Goal: Task Accomplishment & Management: Manage account settings

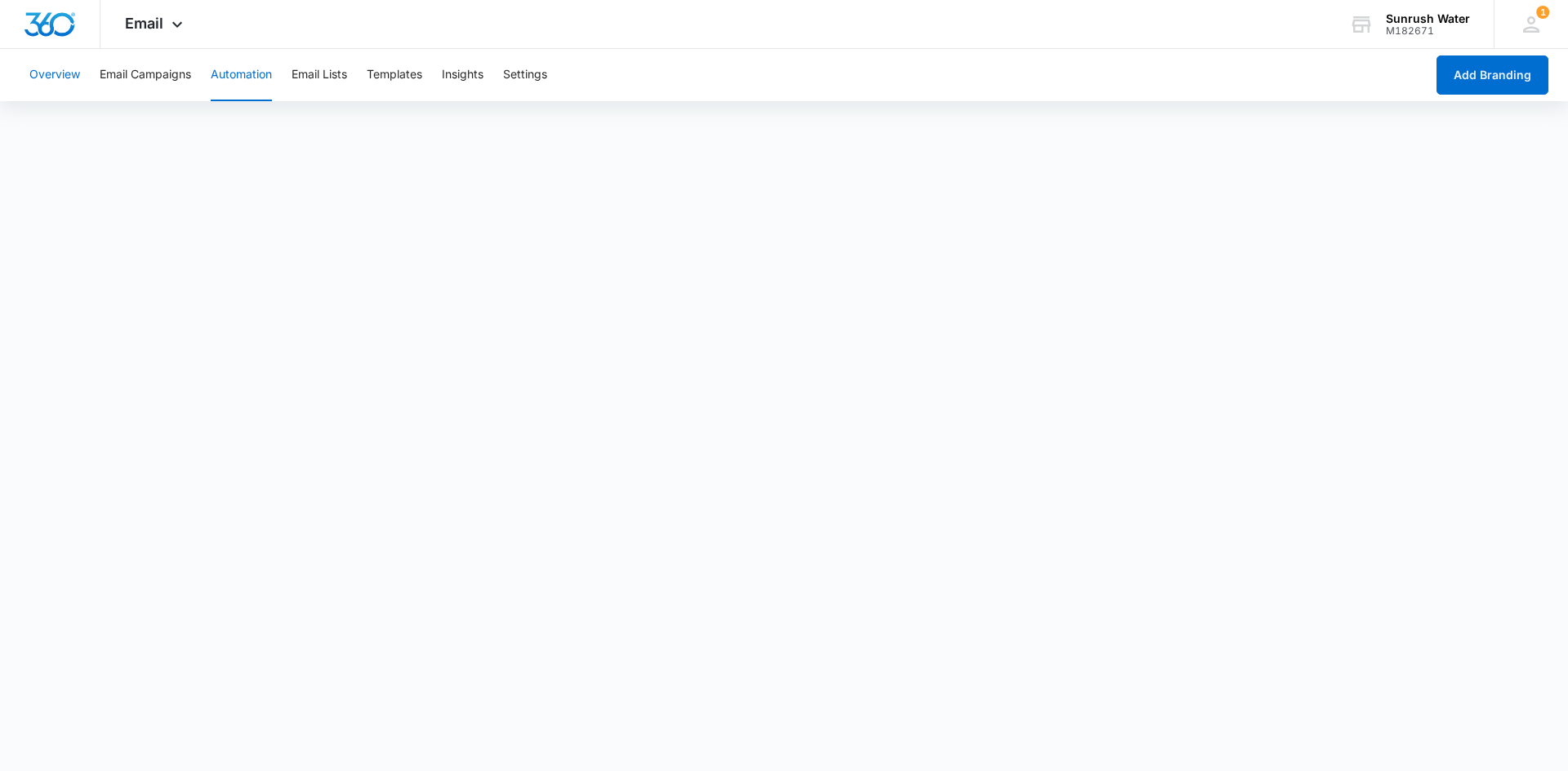
click at [75, 81] on button "Overview" at bounding box center [55, 75] width 50 height 52
click at [156, 22] on span "Email" at bounding box center [144, 22] width 39 height 17
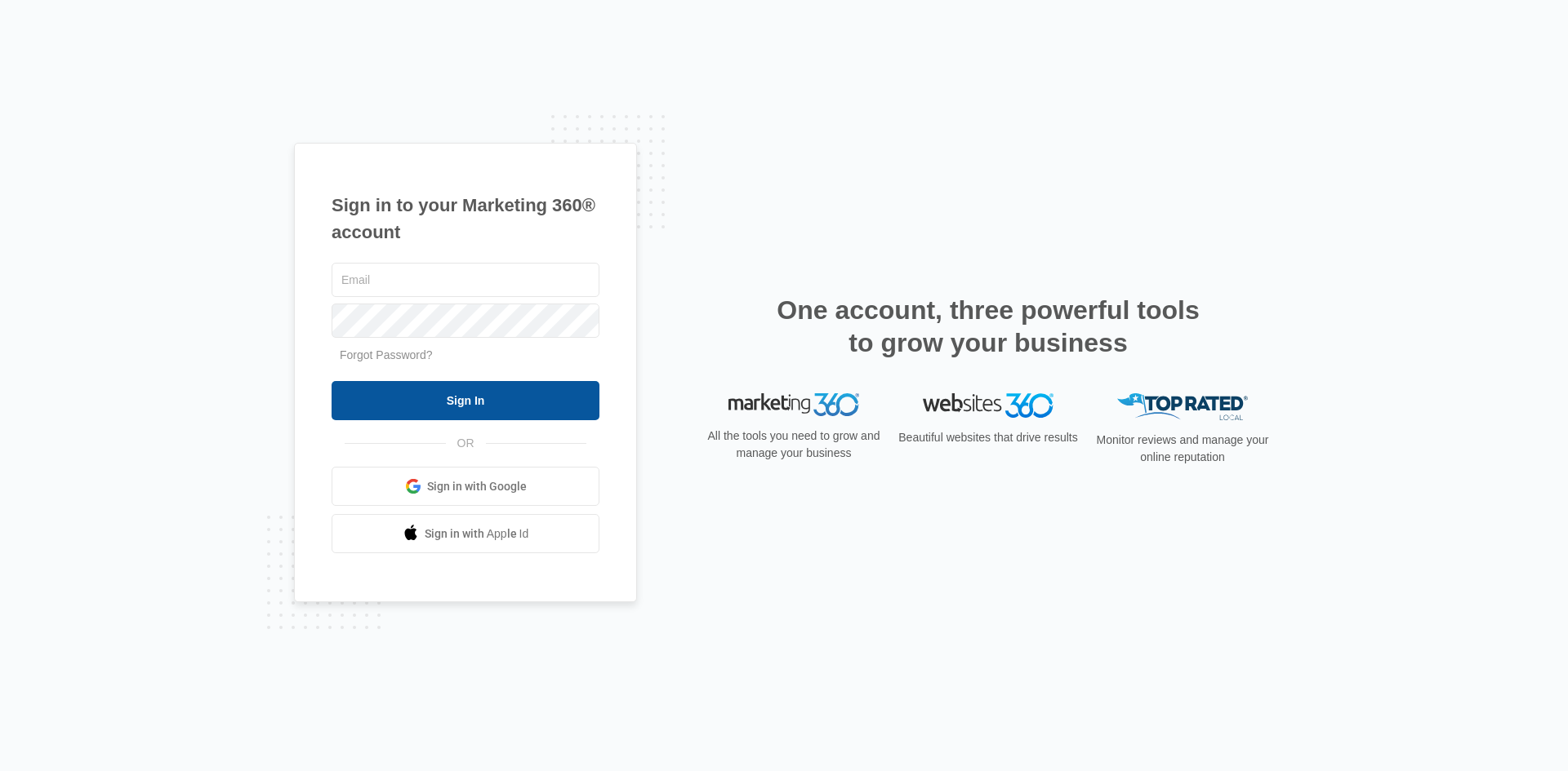
type input "[EMAIL_ADDRESS][DOMAIN_NAME]"
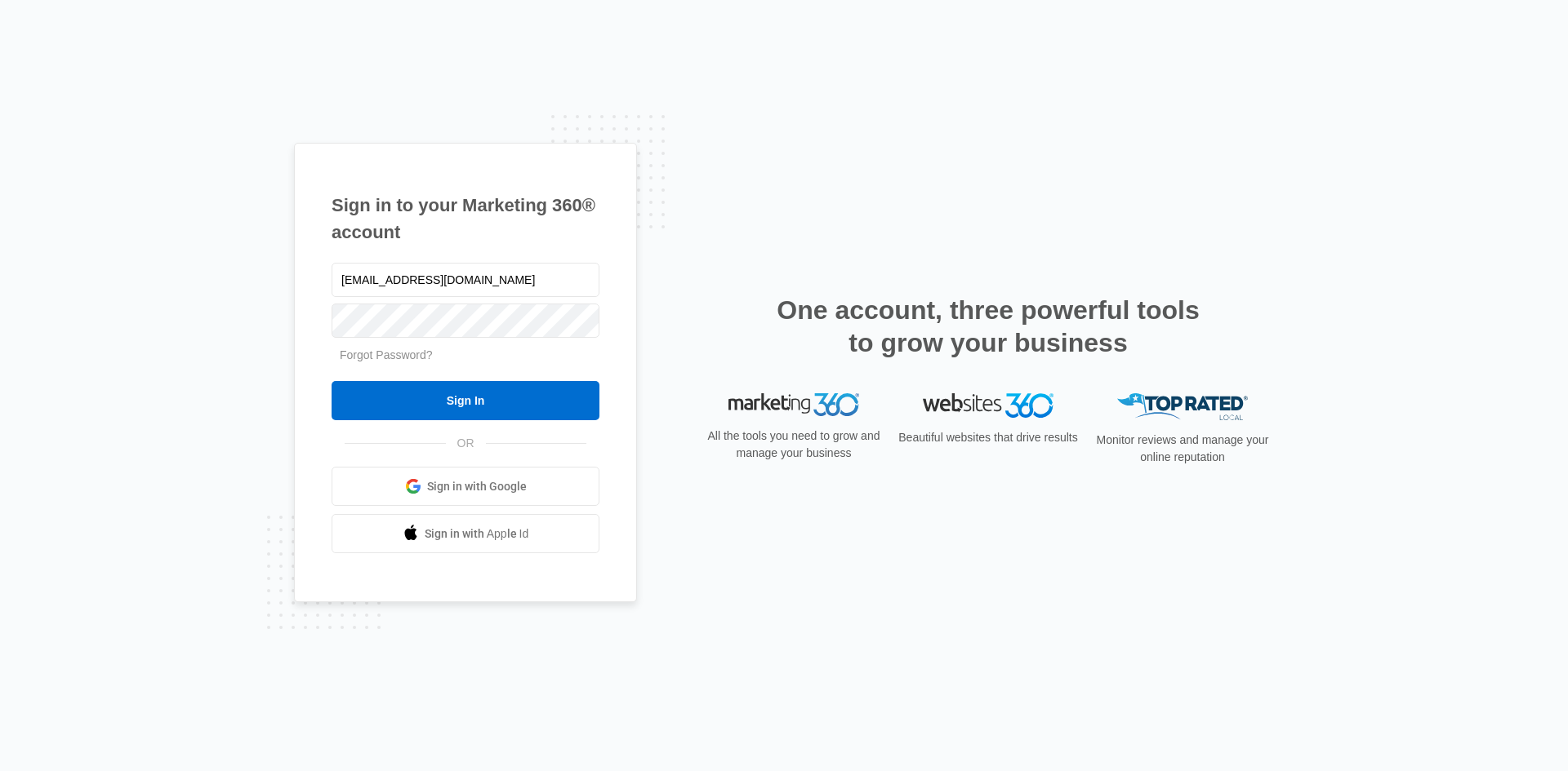
drag, startPoint x: 365, startPoint y: 392, endPoint x: 376, endPoint y: 377, distance: 18.6
click at [366, 392] on input "Sign In" at bounding box center [466, 401] width 268 height 40
